Goal: Information Seeking & Learning: Learn about a topic

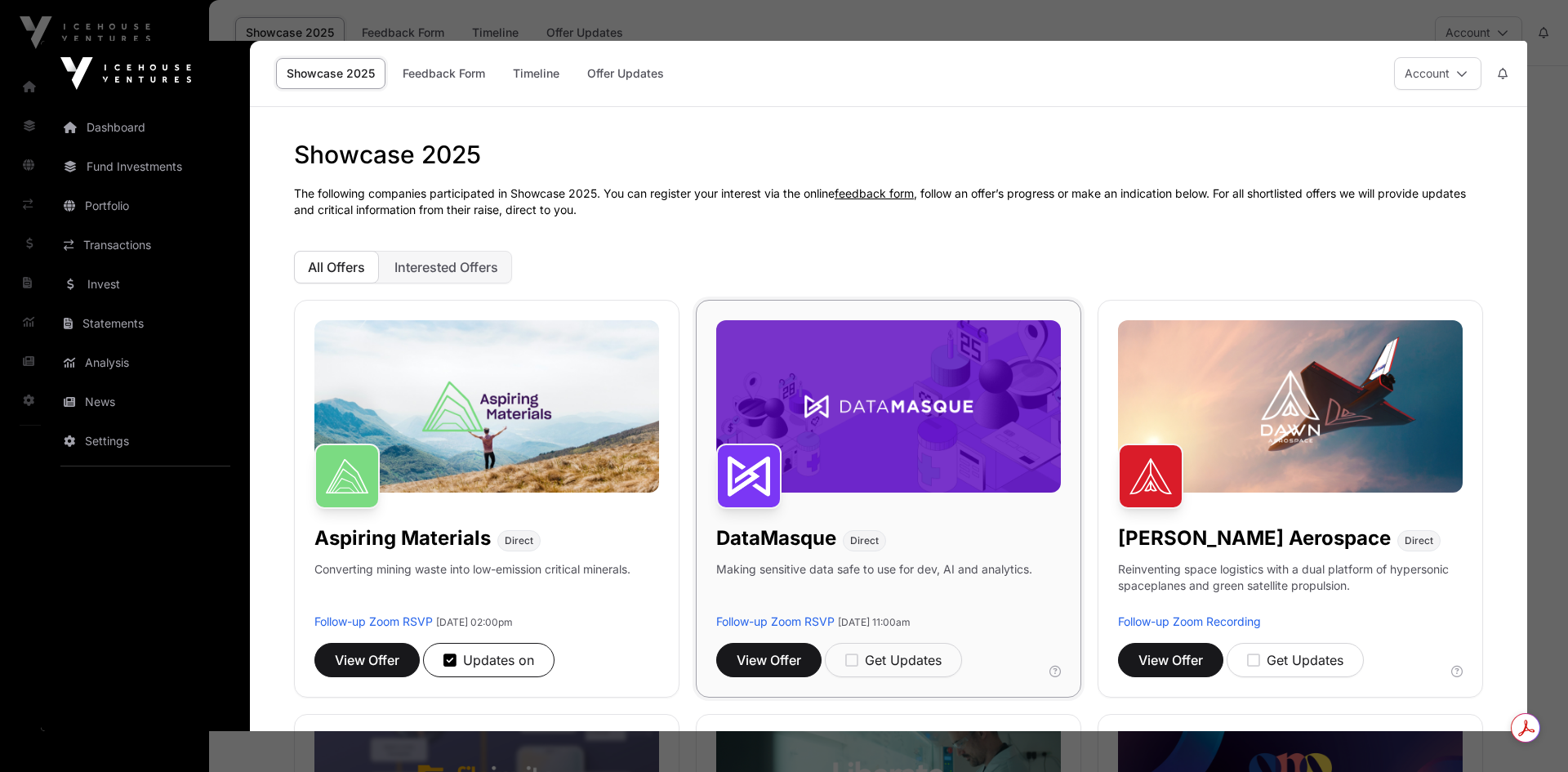
click h1 "DataMasque"
click img
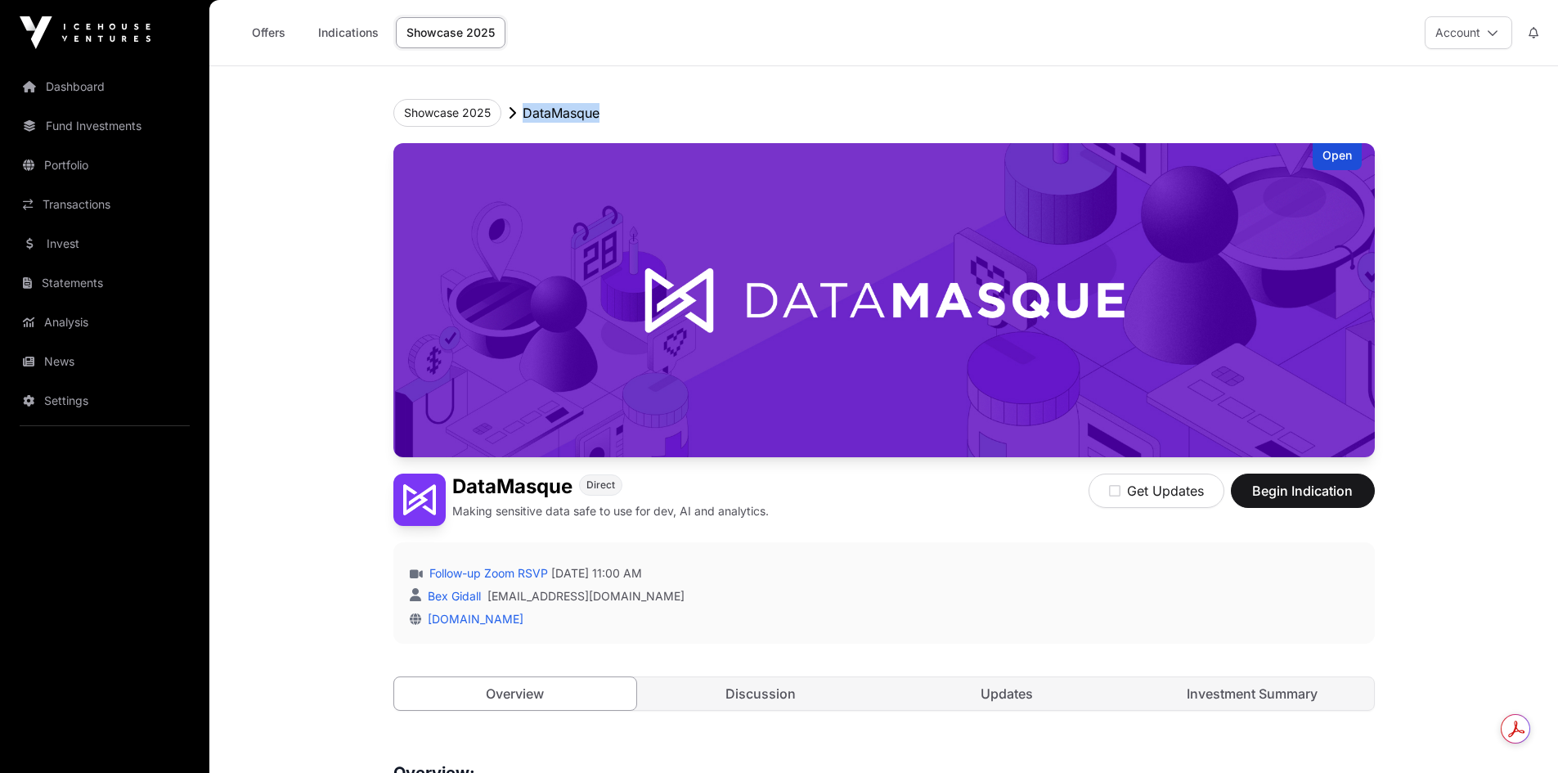
drag, startPoint x: 596, startPoint y: 115, endPoint x: 522, endPoint y: 110, distance: 74.5
click at [523, 110] on p "DataMasque" at bounding box center [561, 113] width 77 height 20
copy p "DataMasque"
